Goal: Task Accomplishment & Management: Manage account settings

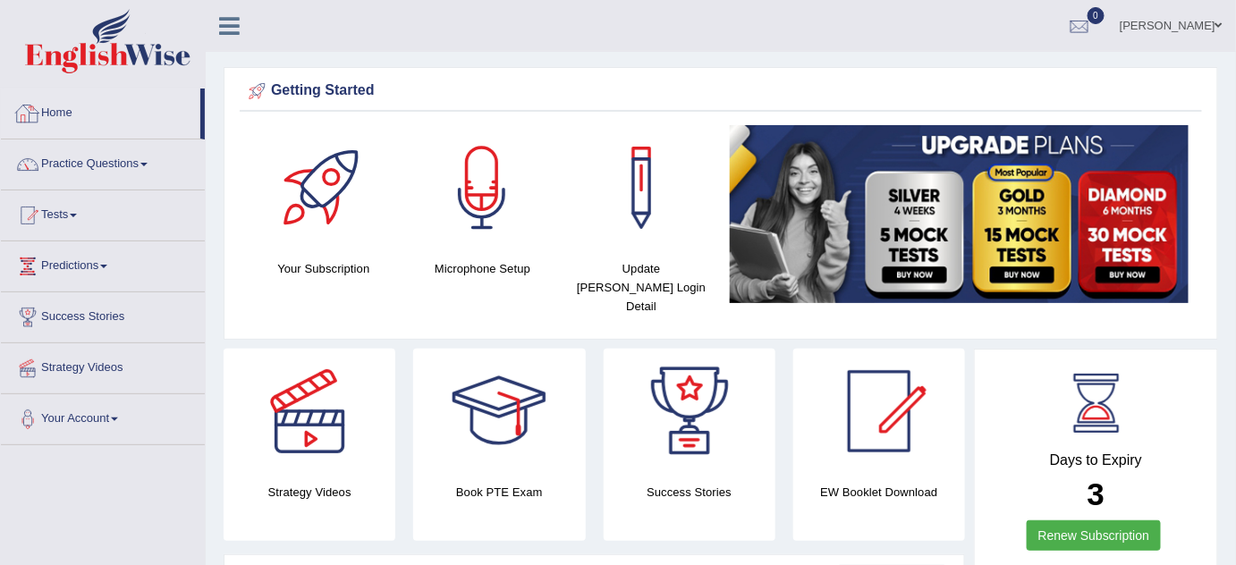
drag, startPoint x: 0, startPoint y: 0, endPoint x: 54, endPoint y: 106, distance: 118.4
click at [54, 106] on link "Home" at bounding box center [100, 111] width 199 height 45
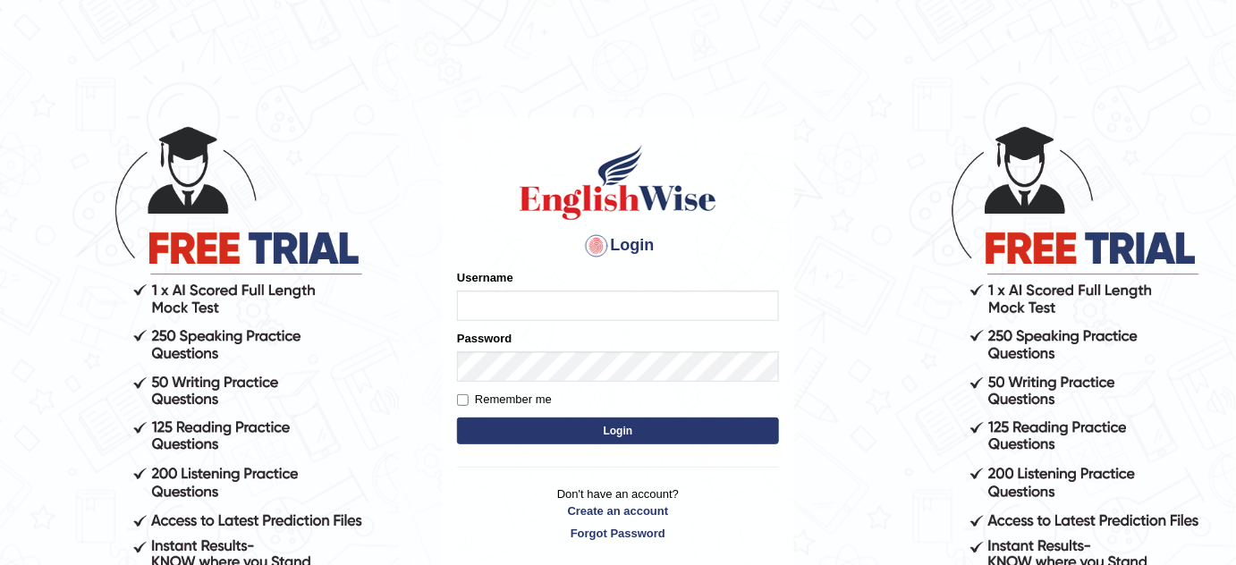
type input "benahmac"
click at [468, 395] on label "Remember me" at bounding box center [504, 400] width 95 height 18
click at [468, 395] on input "Remember me" at bounding box center [463, 400] width 12 height 12
checkbox input "true"
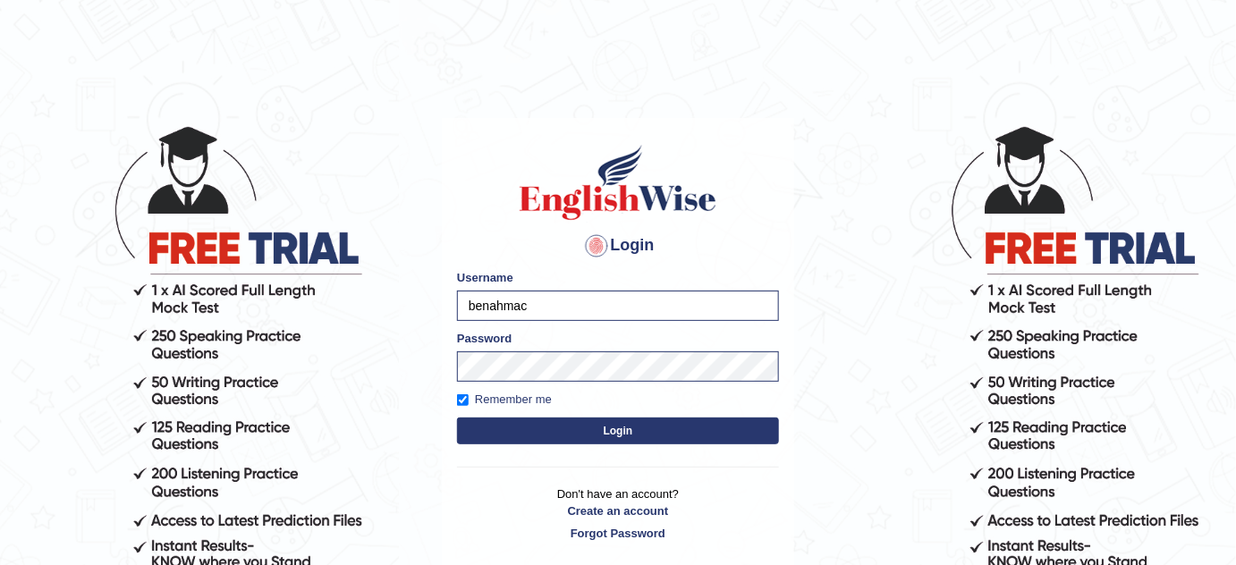
click at [596, 432] on button "Login" at bounding box center [618, 431] width 322 height 27
